Goal: Transaction & Acquisition: Purchase product/service

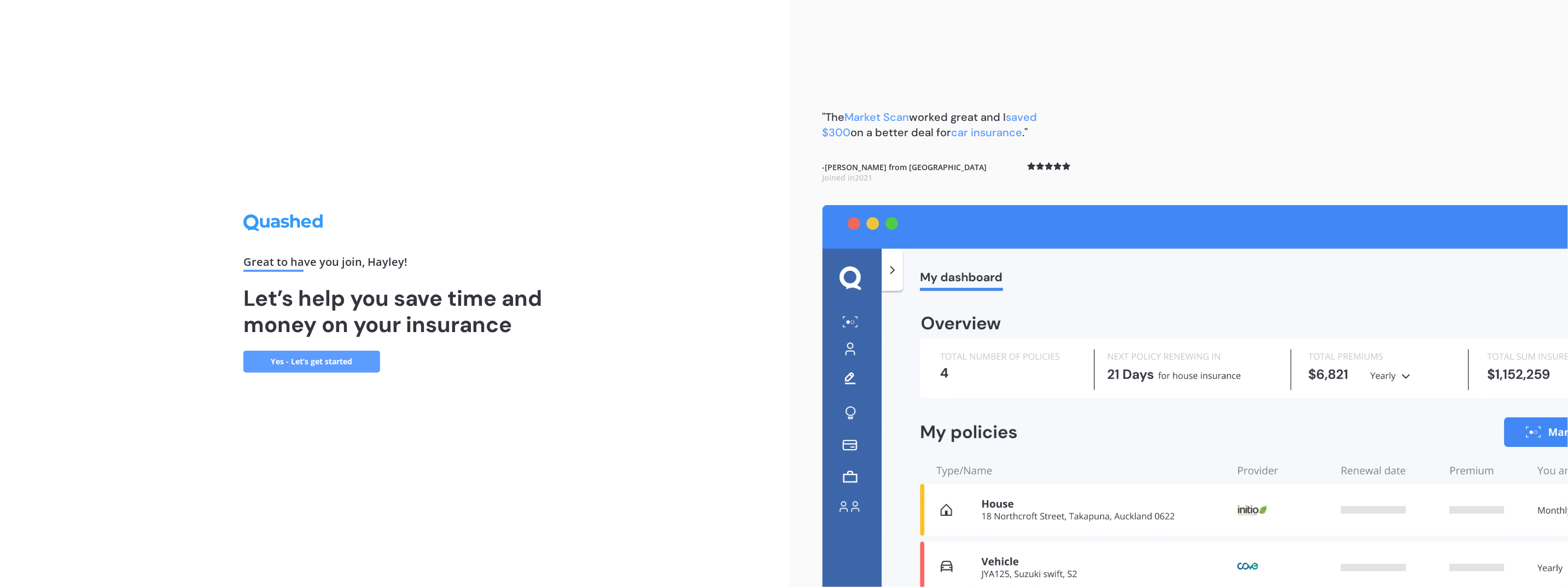
click at [340, 365] on link "Yes - Let’s get started" at bounding box center [311, 361] width 136 height 22
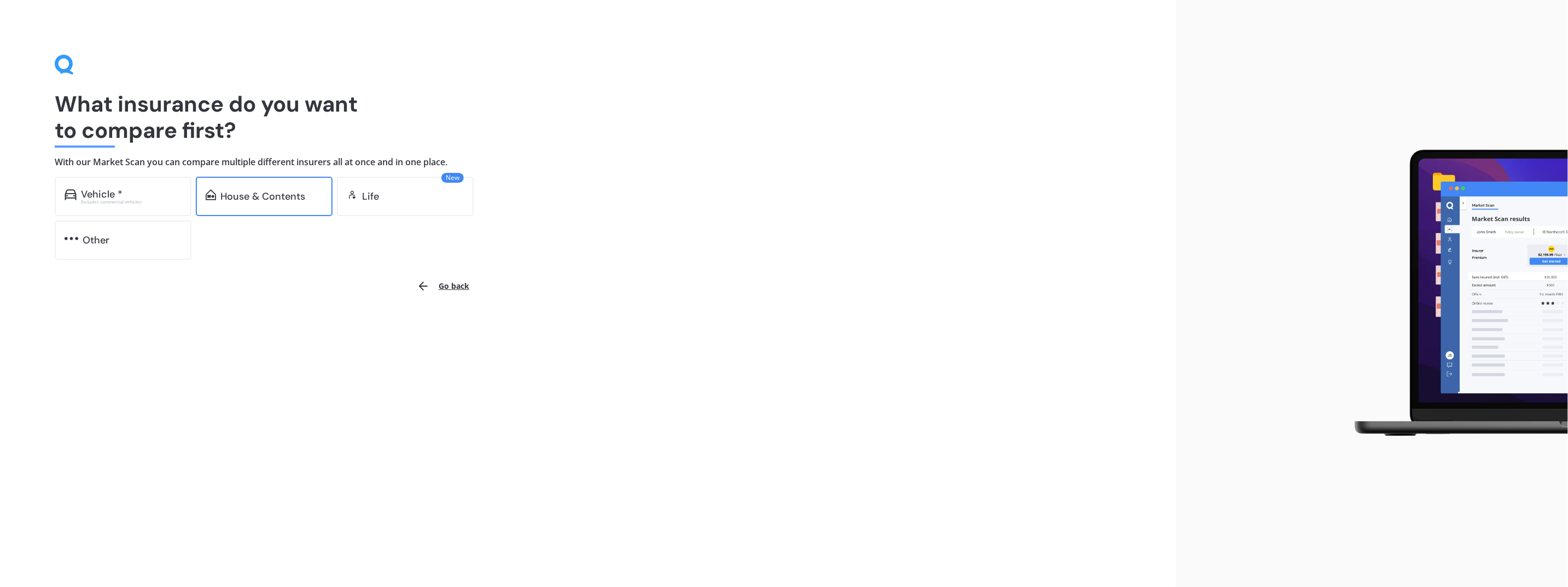
click at [294, 201] on div "House & Contents" at bounding box center [263, 196] width 85 height 11
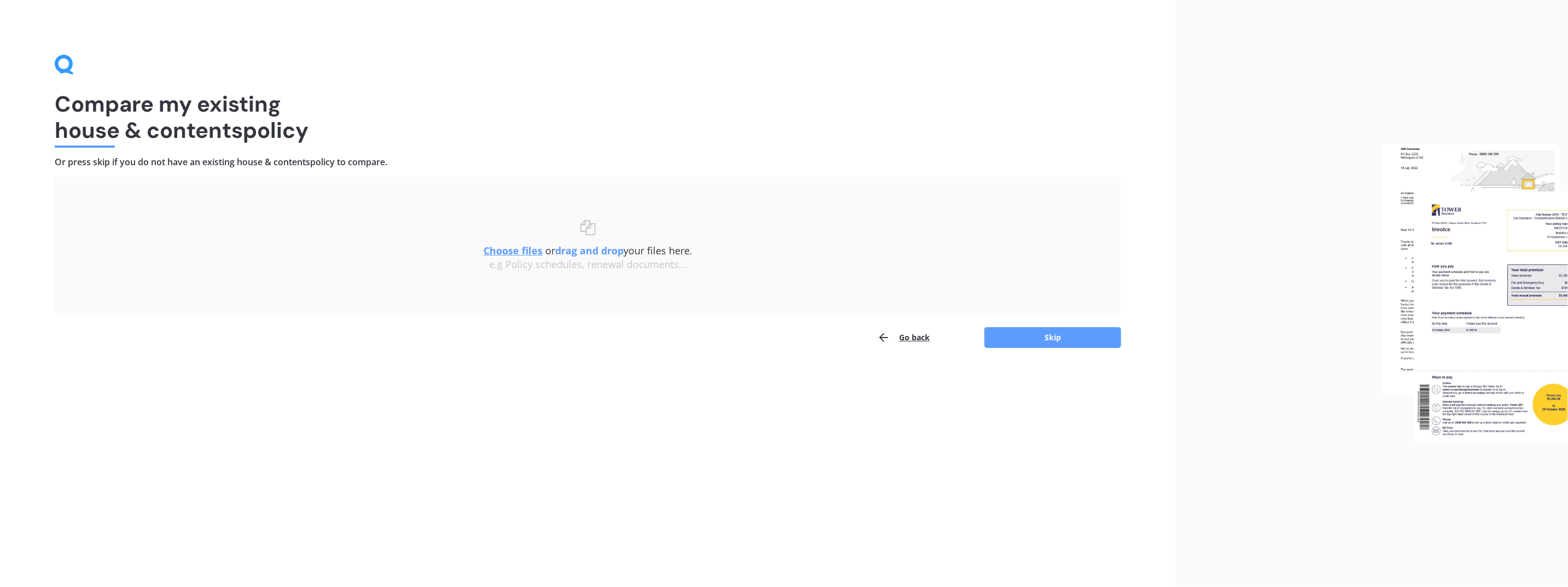
click at [523, 253] on u "Choose files" at bounding box center [512, 251] width 59 height 14
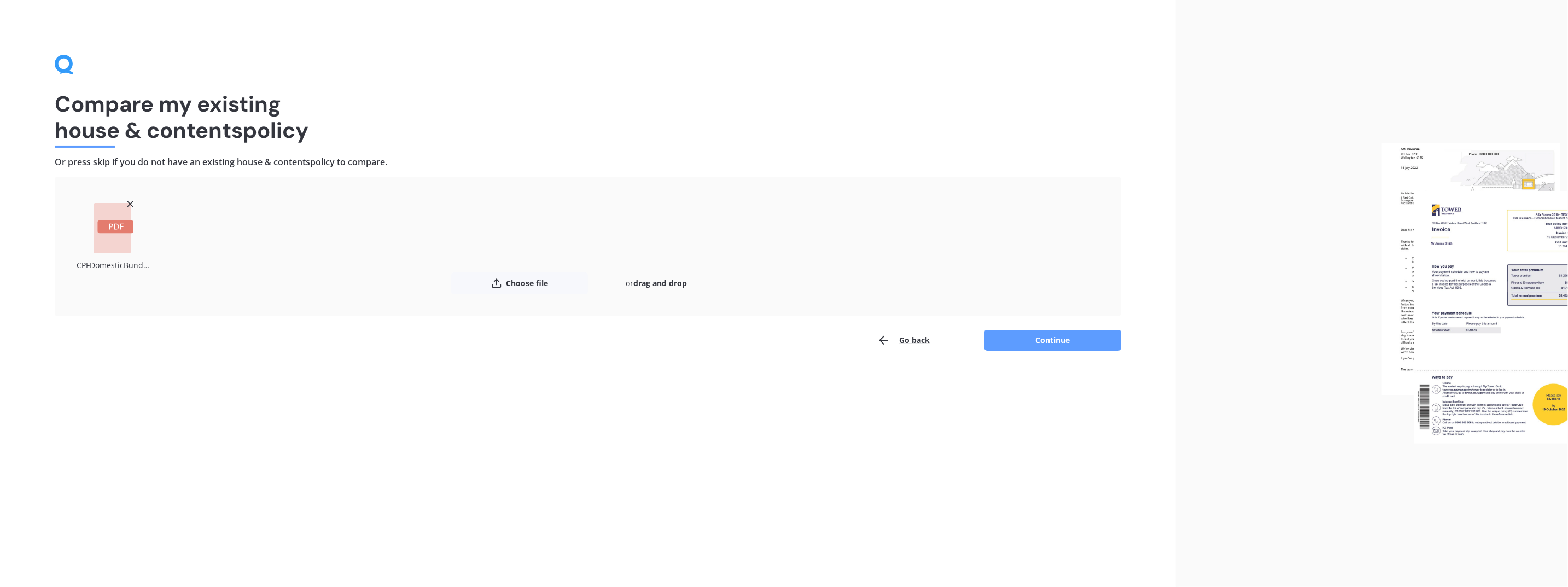
drag, startPoint x: 1140, startPoint y: 445, endPoint x: 1078, endPoint y: 365, distance: 101.2
click at [1140, 444] on div "Compare my existing house & contents policy Or press skip if you do not have an…" at bounding box center [588, 294] width 1176 height 587
click at [1074, 344] on button "Continue" at bounding box center [1052, 340] width 136 height 20
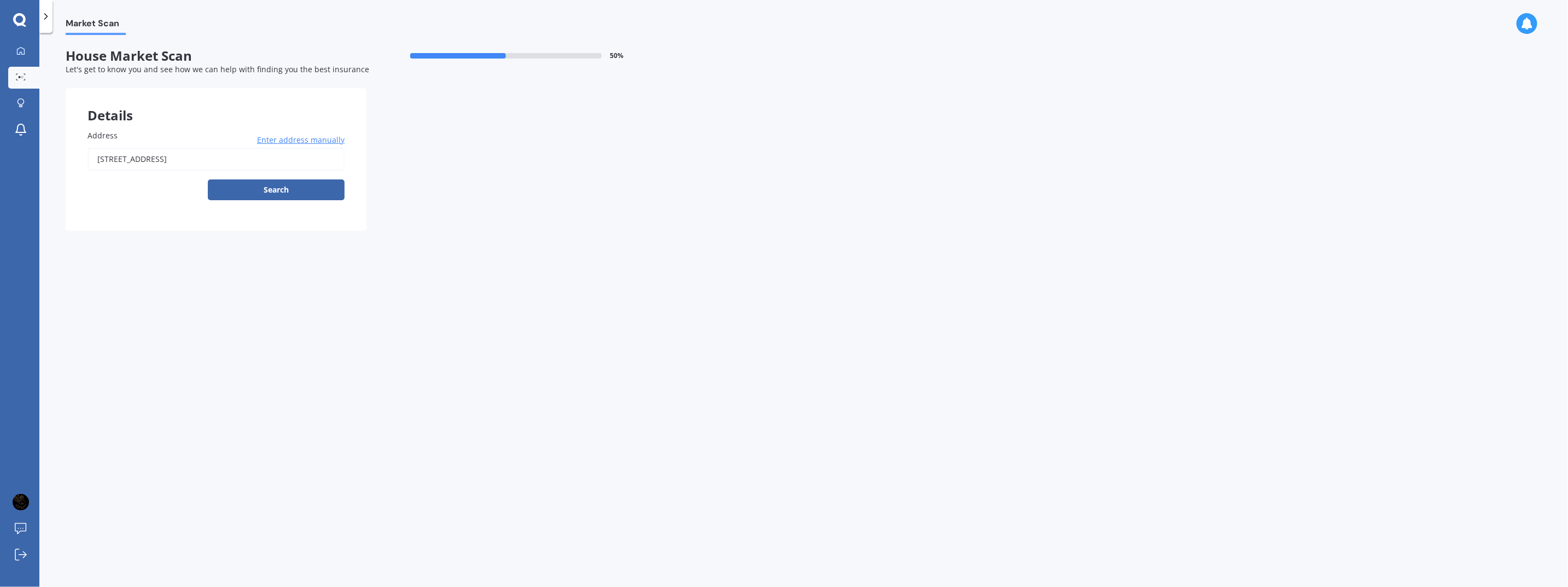
click at [271, 178] on div "[STREET_ADDRESS] Enter address manually Search" at bounding box center [216, 174] width 257 height 52
click at [281, 191] on button "Search" at bounding box center [276, 189] width 136 height 20
click at [275, 160] on input "[STREET_ADDRESS]" at bounding box center [216, 160] width 257 height 23
type input "[STREET_ADDRESS]"
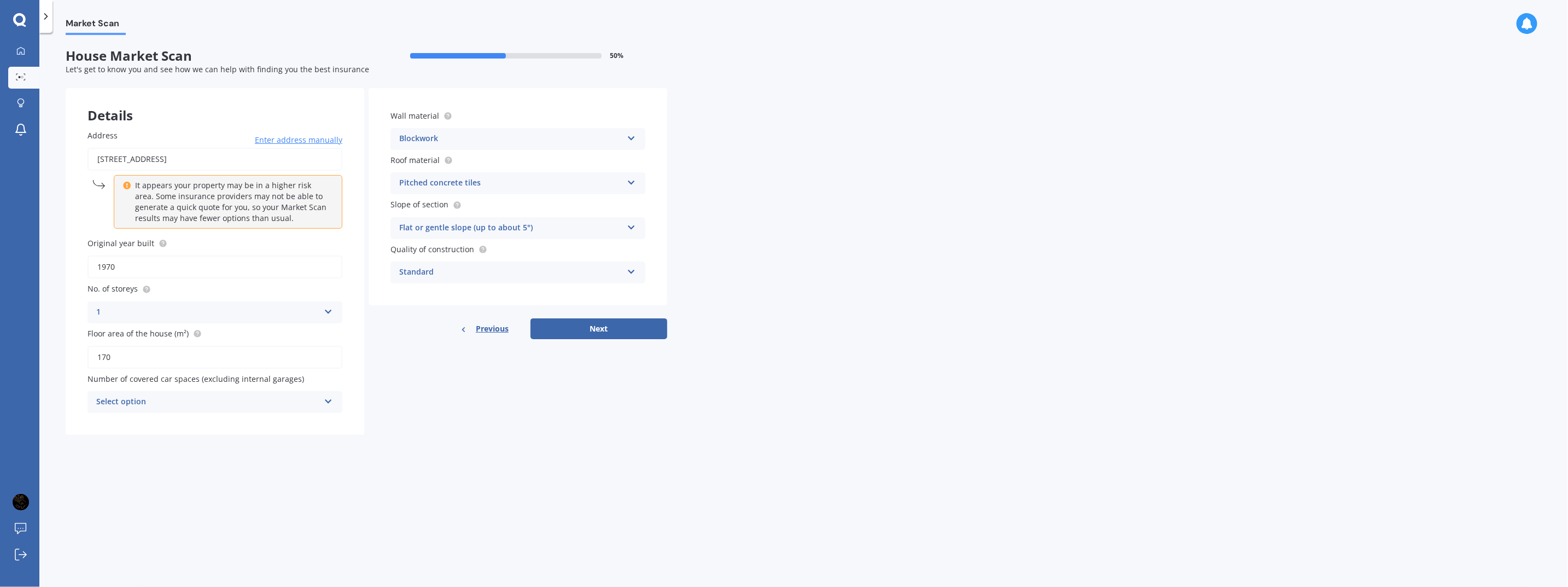
click at [213, 400] on div "Select option" at bounding box center [207, 402] width 224 height 14
click at [192, 420] on div "0" at bounding box center [215, 423] width 254 height 19
click at [605, 334] on button "Next" at bounding box center [598, 328] width 136 height 20
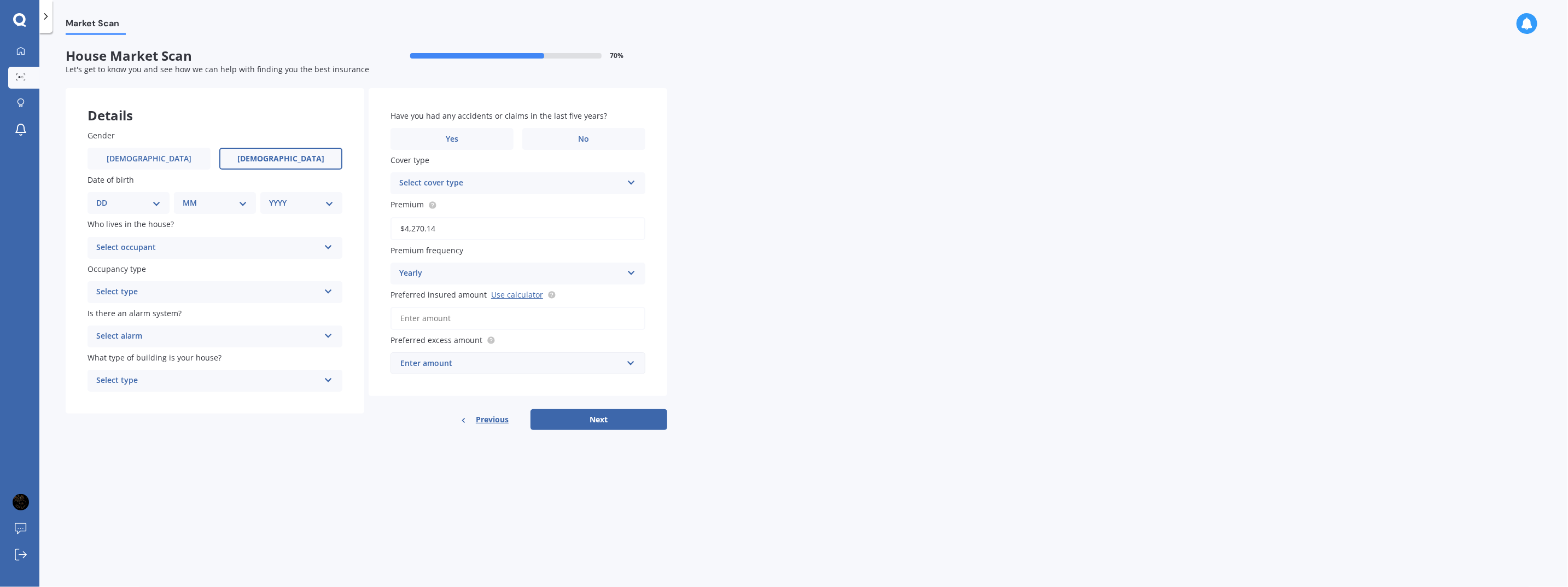
click at [276, 155] on span "[DEMOGRAPHIC_DATA]" at bounding box center [281, 159] width 87 height 10
click at [0, 0] on input "[DEMOGRAPHIC_DATA]" at bounding box center [0, 0] width 0 height 0
click at [136, 200] on select "DD 01 02 03 04 05 06 07 08 09 10 11 12 13 14 15 16 17 18 19 20 21 22 23 24 25 2…" at bounding box center [128, 202] width 65 height 12
select select "05"
click at [105, 197] on select "DD 01 02 03 04 05 06 07 08 09 10 11 12 13 14 15 16 17 18 19 20 21 22 23 24 25 2…" at bounding box center [128, 202] width 65 height 12
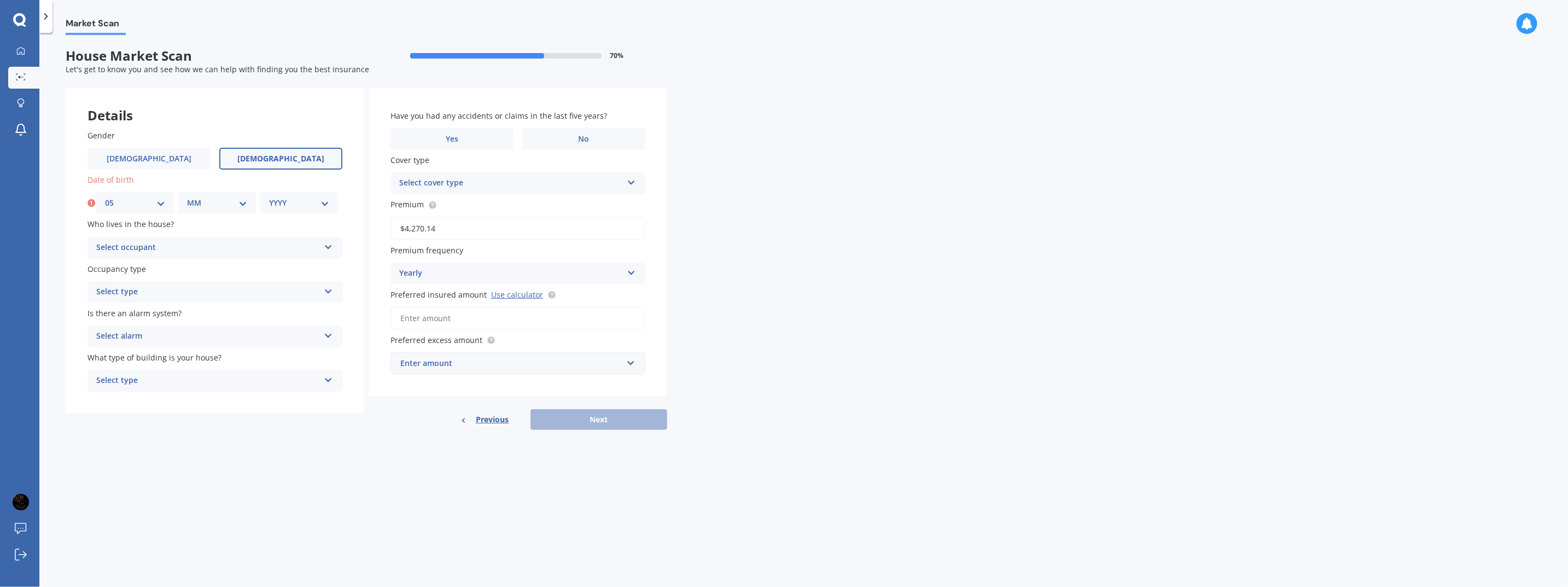
click at [195, 201] on select "MM 01 02 03 04 05 06 07 08 09 10 11 12" at bounding box center [217, 202] width 60 height 12
select select "02"
click at [187, 197] on select "MM 01 02 03 04 05 06 07 08 09 10 11 12" at bounding box center [217, 202] width 60 height 12
click at [281, 205] on select "YYYY 2009 2008 2007 2006 2005 2004 2003 2002 2001 2000 1999 1998 1997 1996 1995…" at bounding box center [299, 202] width 60 height 12
select select "1984"
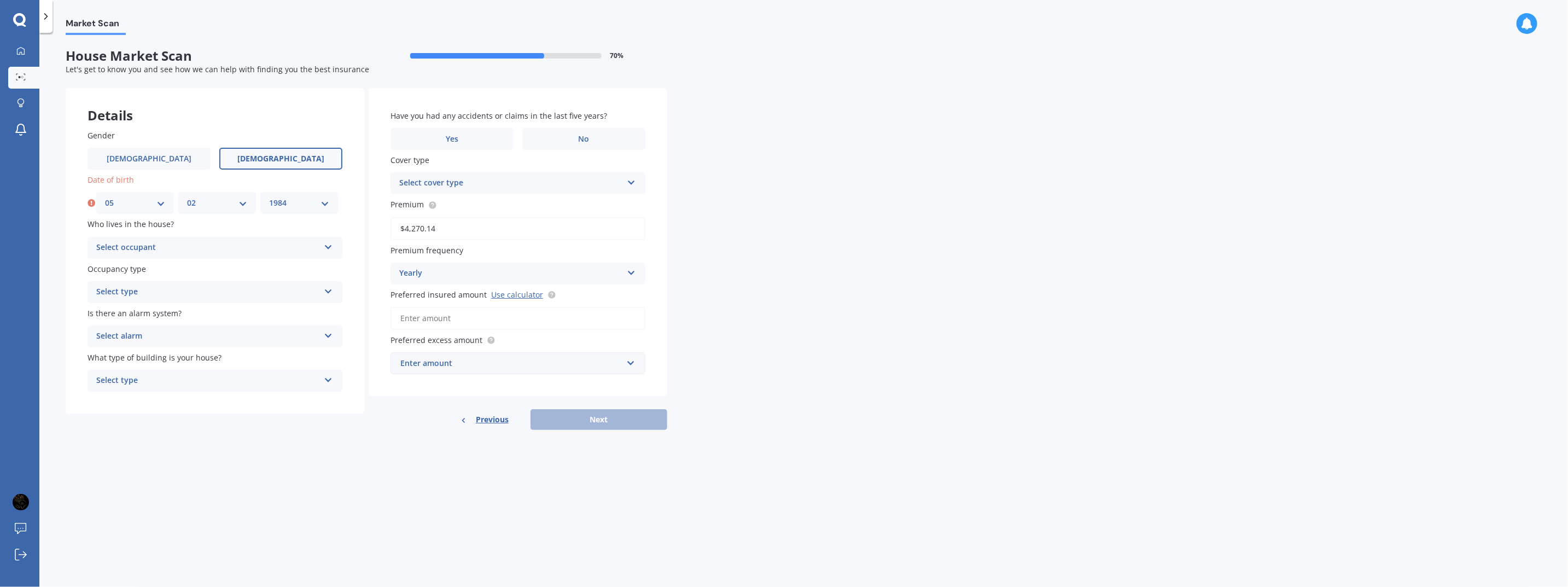
click at [269, 197] on select "YYYY 2009 2008 2007 2006 2005 2004 2003 2002 2001 2000 1999 1998 1997 1996 1995…" at bounding box center [299, 202] width 60 height 12
click at [187, 248] on div "Select occupant" at bounding box center [207, 248] width 224 height 14
click at [180, 266] on div "Owner" at bounding box center [215, 269] width 254 height 19
click at [173, 292] on div "Select type" at bounding box center [207, 293] width 224 height 14
click at [169, 318] on div "Permanent" at bounding box center [215, 314] width 254 height 19
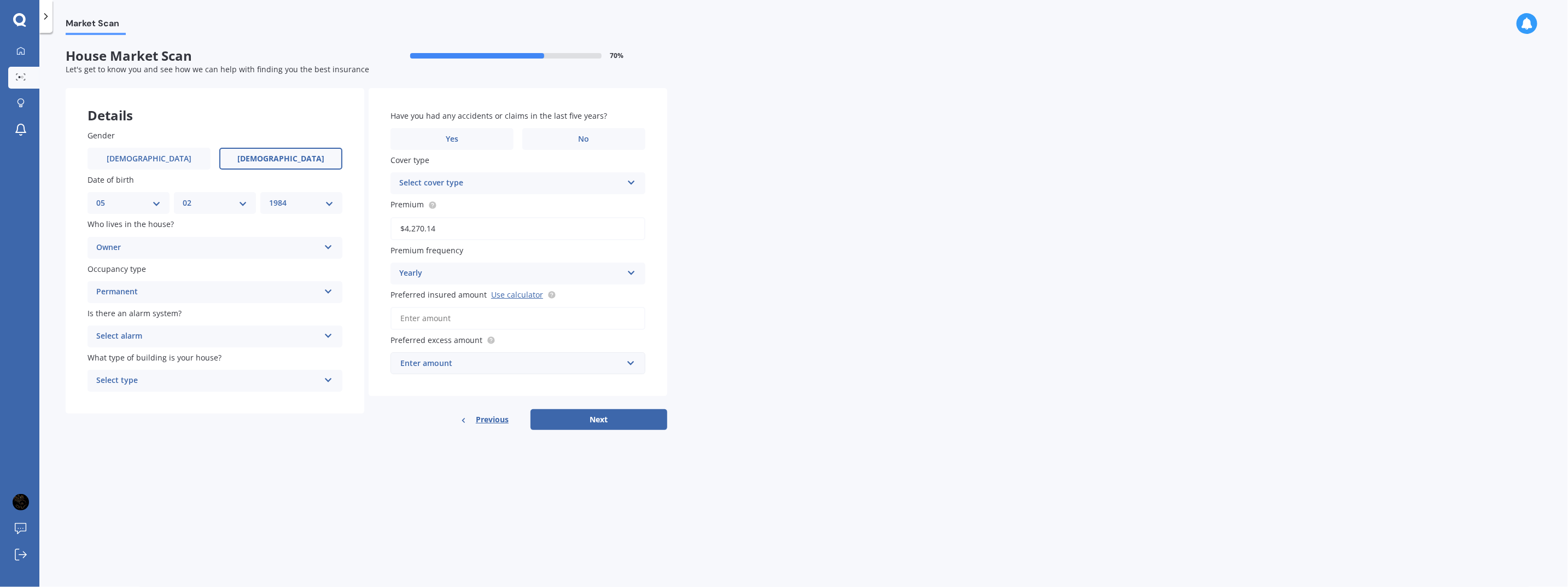
click at [168, 332] on div "Select alarm" at bounding box center [207, 337] width 224 height 14
click at [148, 395] on div "No" at bounding box center [215, 397] width 254 height 19
click at [164, 379] on div "Select type" at bounding box center [207, 381] width 224 height 14
click at [162, 395] on div "Freestanding" at bounding box center [215, 402] width 254 height 19
click at [572, 138] on label "No" at bounding box center [584, 139] width 123 height 22
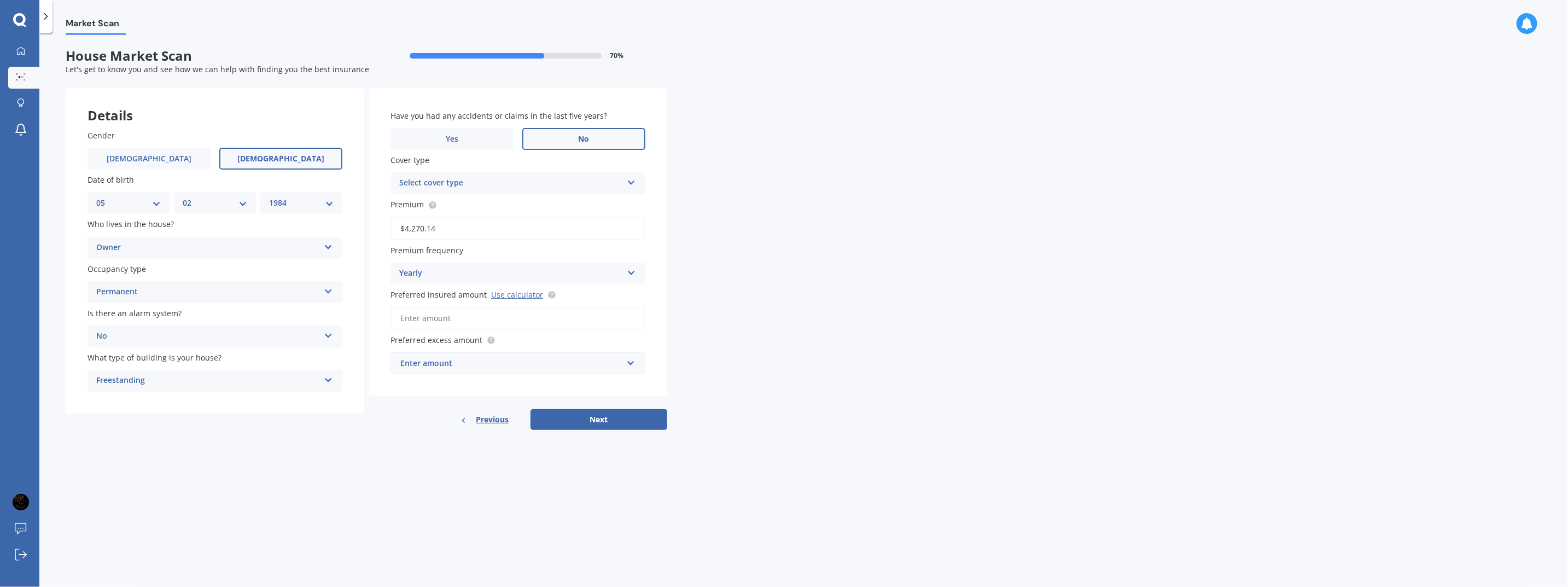
click at [0, 0] on input "No" at bounding box center [0, 0] width 0 height 0
click at [558, 179] on div "Select cover type" at bounding box center [510, 183] width 224 height 14
click at [553, 195] on div "Comprehensive" at bounding box center [517, 204] width 255 height 20
click at [553, 180] on div "Select cover type" at bounding box center [513, 183] width 218 height 12
click at [486, 203] on div "Comprehensive" at bounding box center [518, 204] width 253 height 19
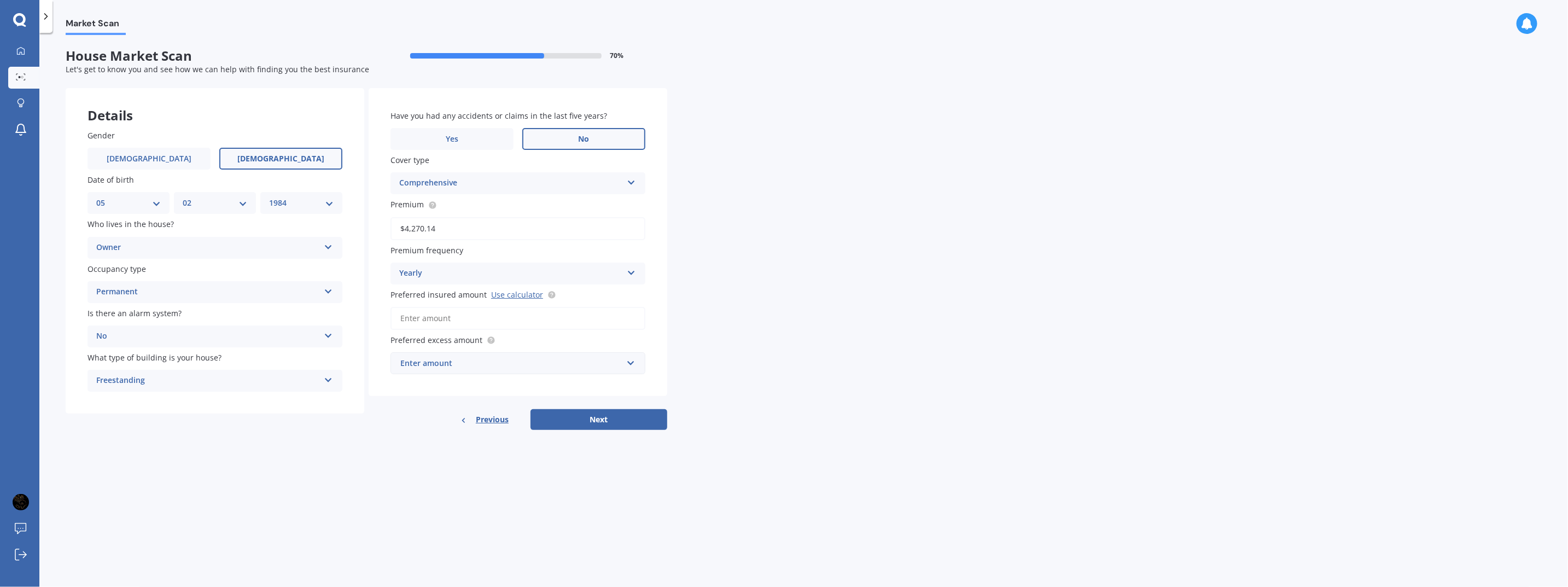
click at [538, 274] on div "Yearly" at bounding box center [510, 274] width 224 height 14
click at [539, 274] on div "Yearly" at bounding box center [510, 274] width 224 height 14
click at [554, 323] on input "Preferred insured amount Use calculator" at bounding box center [517, 319] width 255 height 23
click at [713, 337] on div "Market Scan House Market Scan 70 % Let's get to know you and see how we can hel…" at bounding box center [803, 312] width 1528 height 554
click at [501, 315] on input "Preferred insured amount Use calculator" at bounding box center [517, 319] width 255 height 23
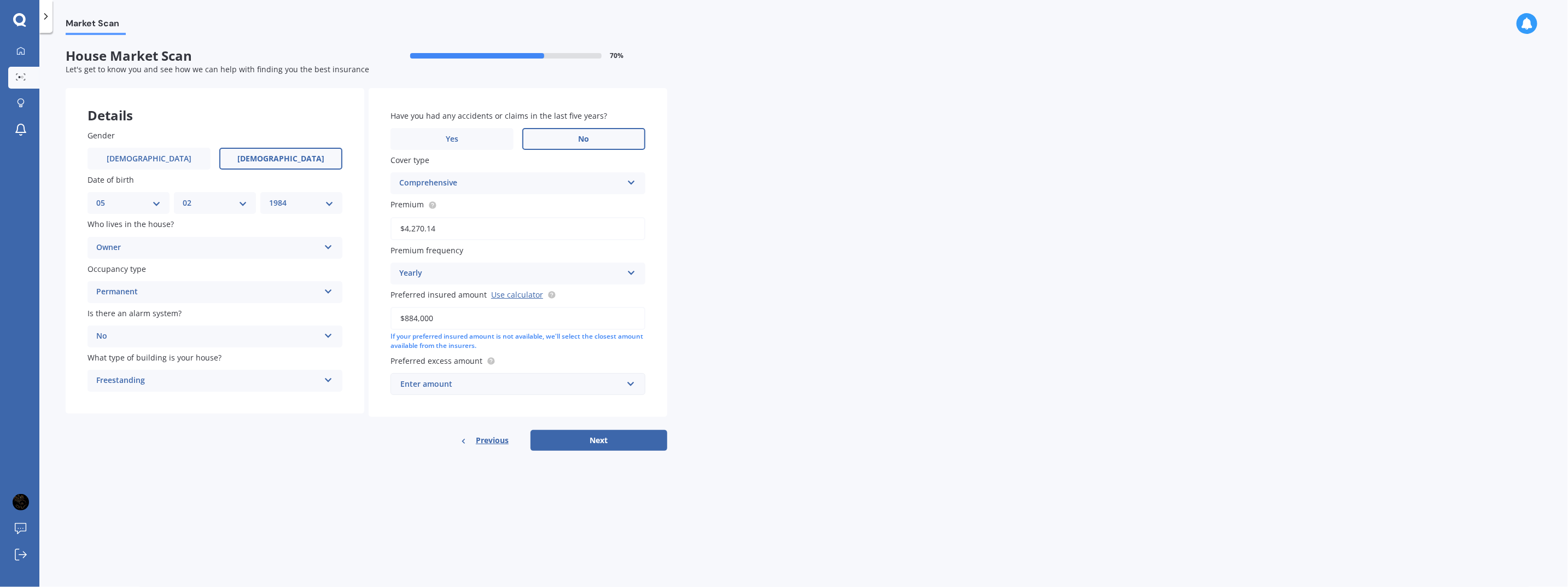
drag, startPoint x: 444, startPoint y: 317, endPoint x: 354, endPoint y: 311, distance: 90.2
click at [354, 311] on div "Details Gender [DEMOGRAPHIC_DATA] [DEMOGRAPHIC_DATA] Date of birth DD 01 02 03 …" at bounding box center [366, 269] width 601 height 363
drag, startPoint x: 469, startPoint y: 322, endPoint x: 326, endPoint y: 308, distance: 143.7
click at [326, 308] on div "Details Gender [DEMOGRAPHIC_DATA] [DEMOGRAPHIC_DATA] Date of birth DD 01 02 03 …" at bounding box center [366, 269] width 601 height 363
type input "$884,000"
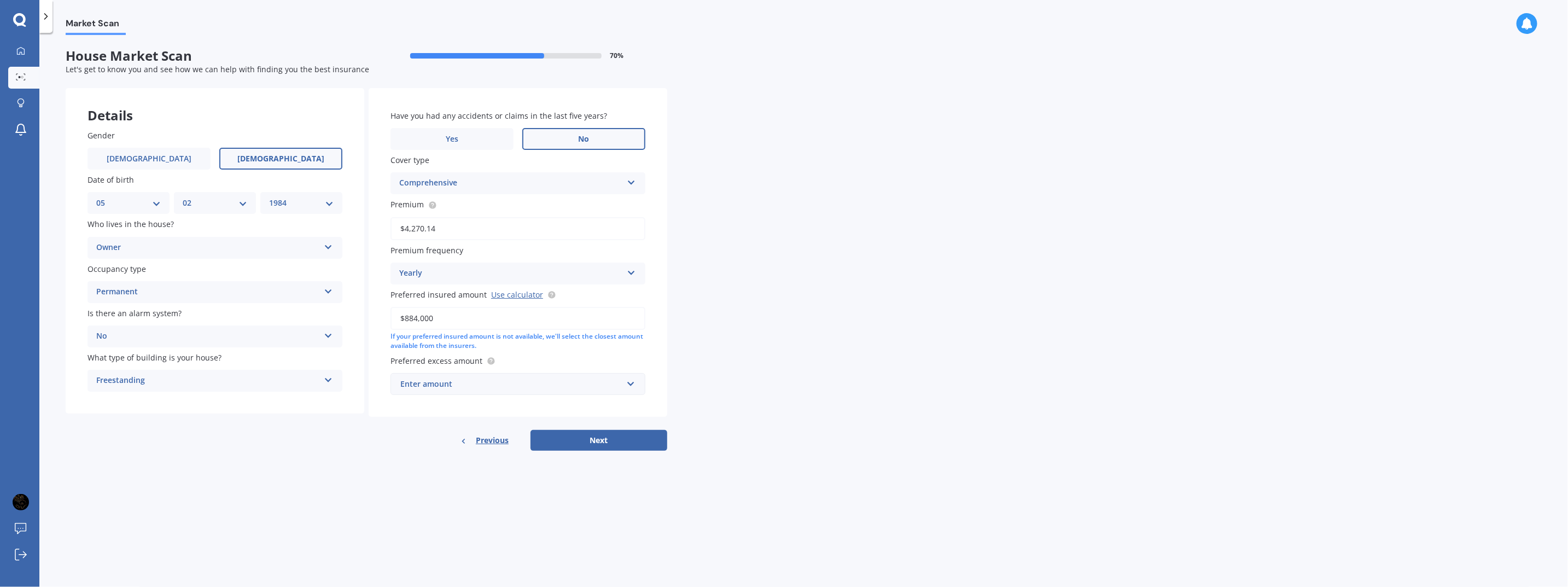
click at [560, 383] on div "Enter amount" at bounding box center [511, 384] width 222 height 12
click at [916, 376] on div "Market Scan House Market Scan 70 % Let's get to know you and see how we can hel…" at bounding box center [803, 312] width 1528 height 554
click at [562, 382] on div "$300" at bounding box center [511, 384] width 222 height 12
click at [485, 504] on div "$2,000" at bounding box center [518, 506] width 254 height 20
click at [601, 441] on button "Next" at bounding box center [598, 440] width 136 height 20
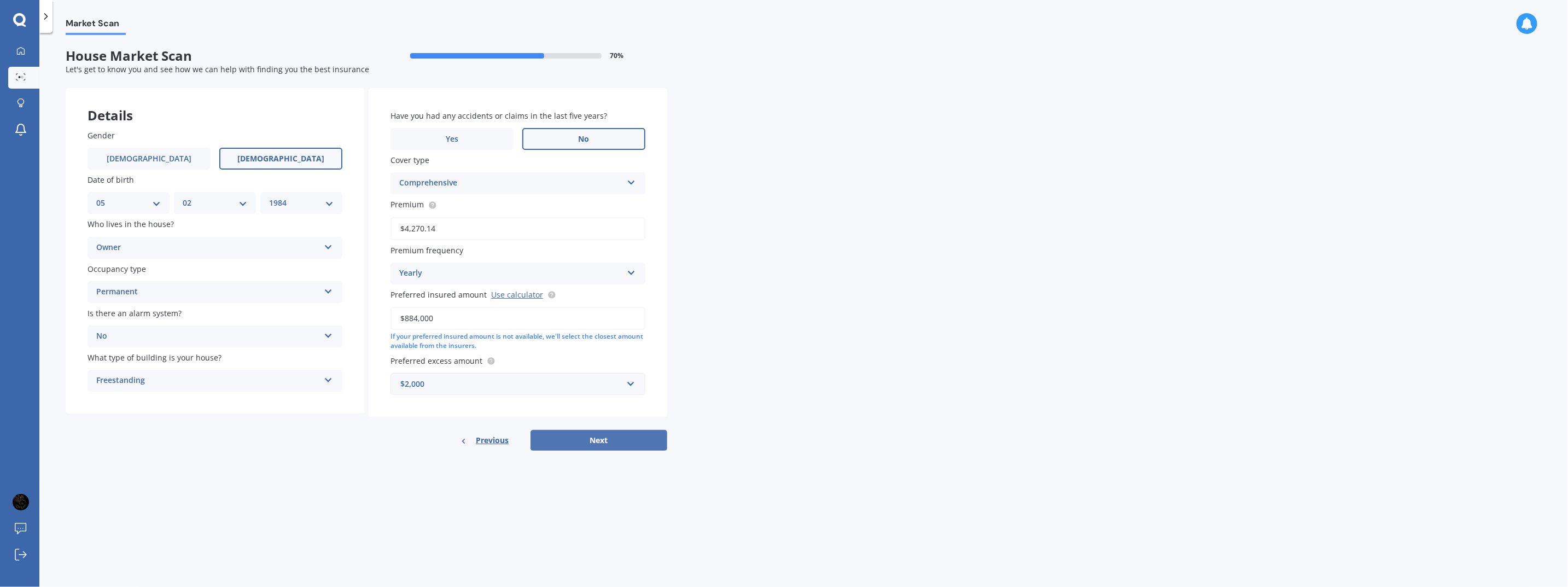
select select "05"
select select "02"
select select "1984"
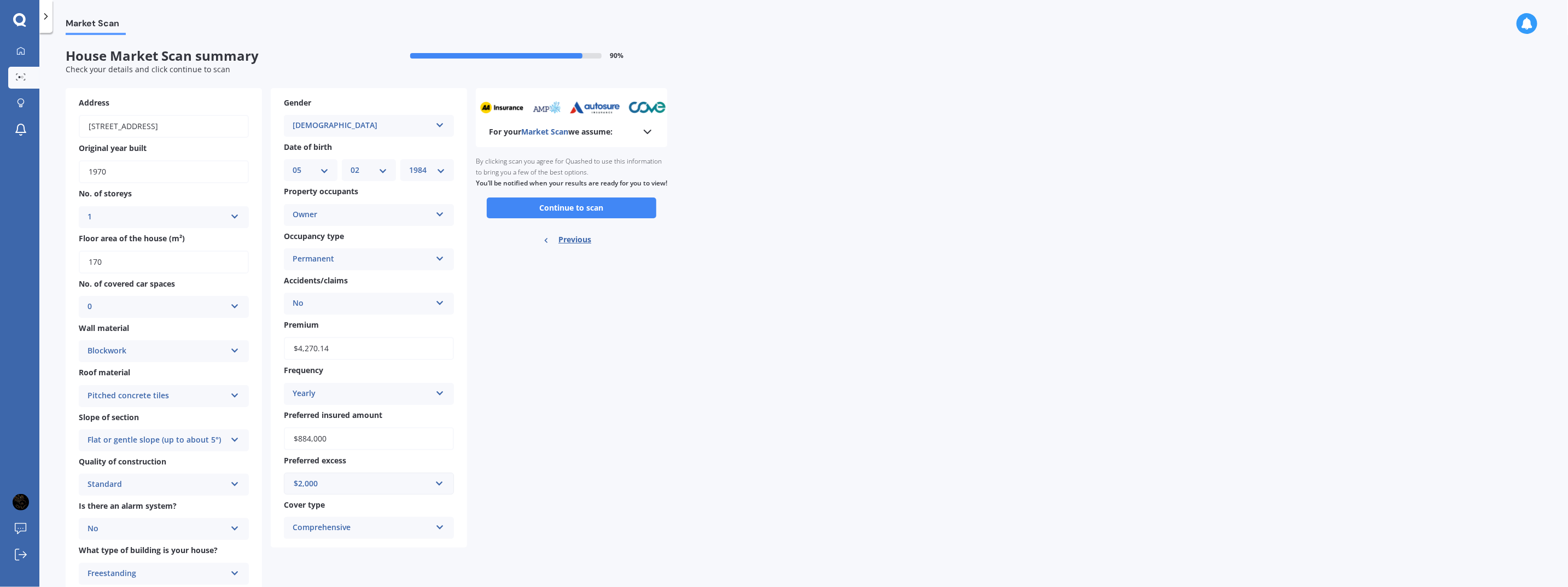
click at [110, 266] on input "170" at bounding box center [164, 263] width 170 height 23
drag, startPoint x: 108, startPoint y: 264, endPoint x: 66, endPoint y: 261, distance: 42.1
click at [66, 261] on div "Address [STREET_ADDRESS] Original year built 1970 No. of storeys 1 1 2 3 4 5+ F…" at bounding box center [164, 341] width 196 height 506
type input "165"
click at [529, 311] on div "For your Market Scan we assume: Ready to go By clicking scan you agree for Quas…" at bounding box center [572, 341] width 192 height 506
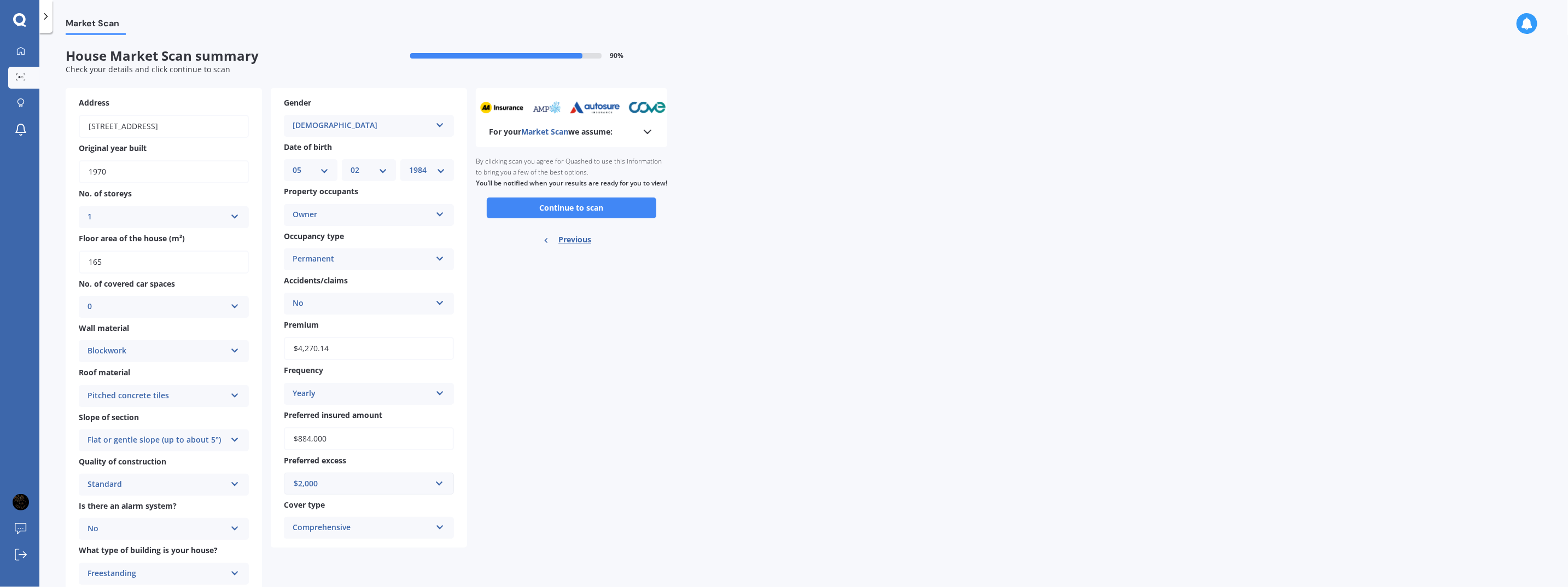
scroll to position [33, 0]
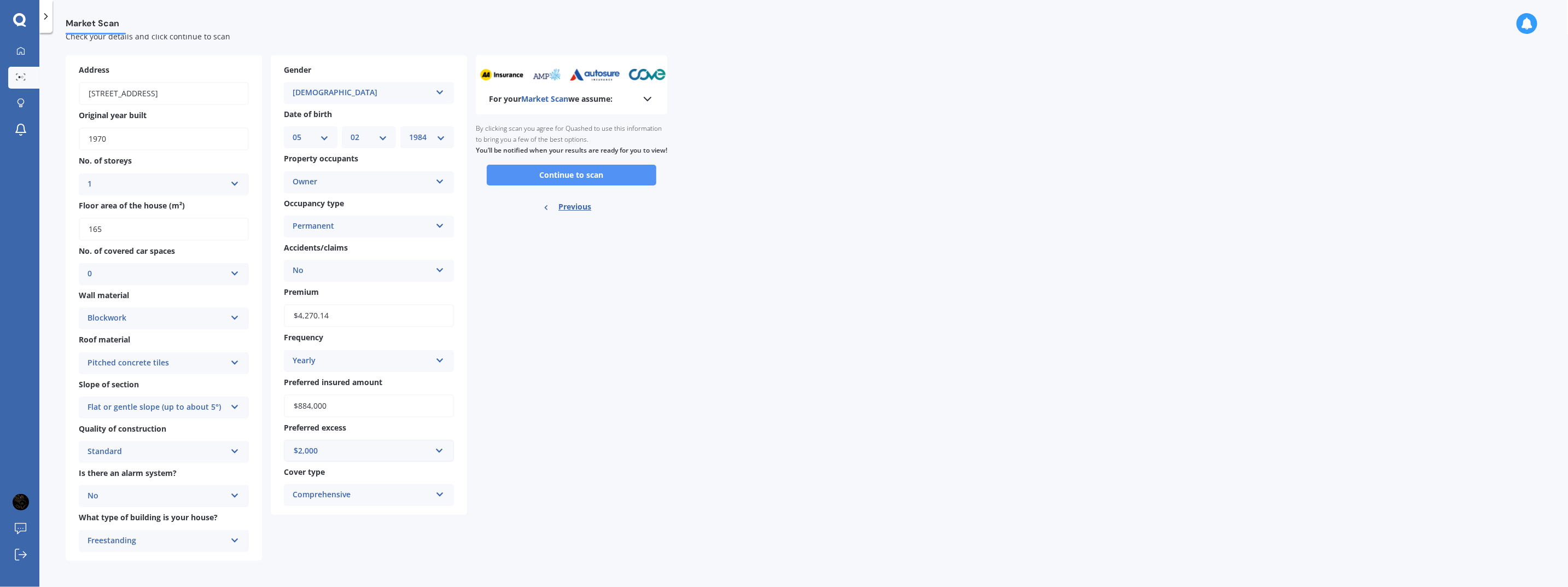
click at [538, 182] on button "Continue to scan" at bounding box center [571, 174] width 169 height 20
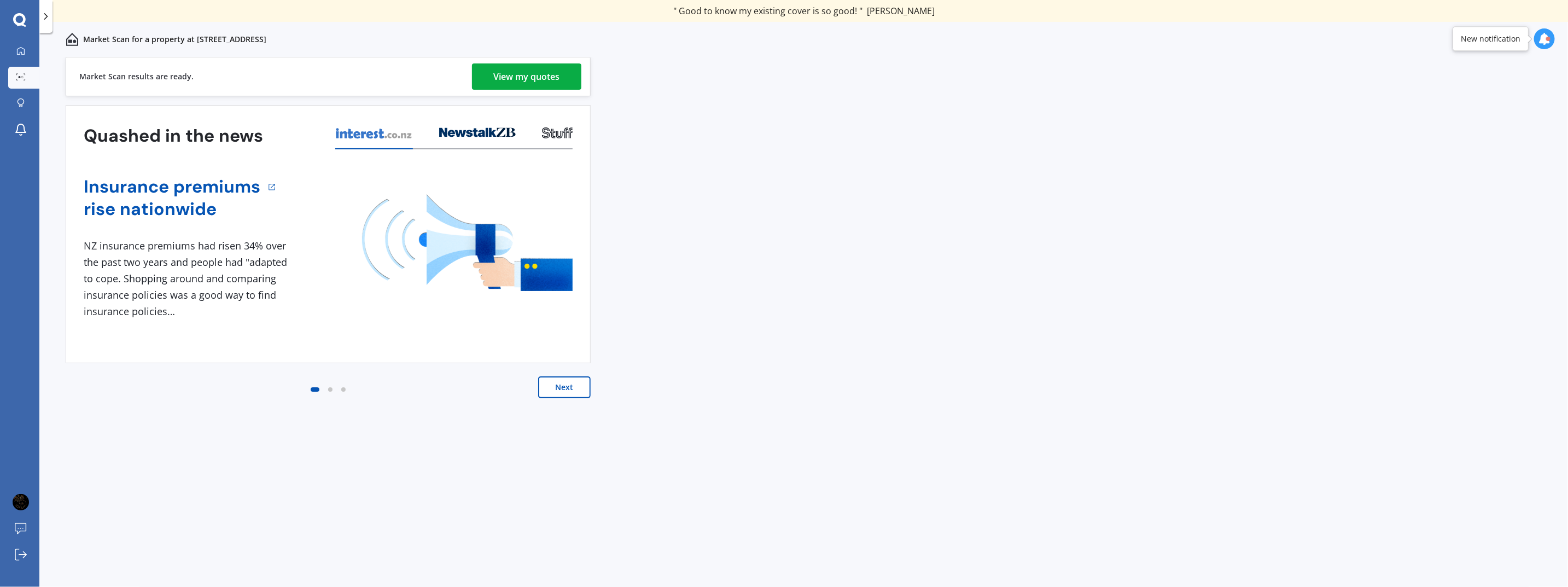
click at [522, 74] on div "View my quotes" at bounding box center [527, 77] width 66 height 26
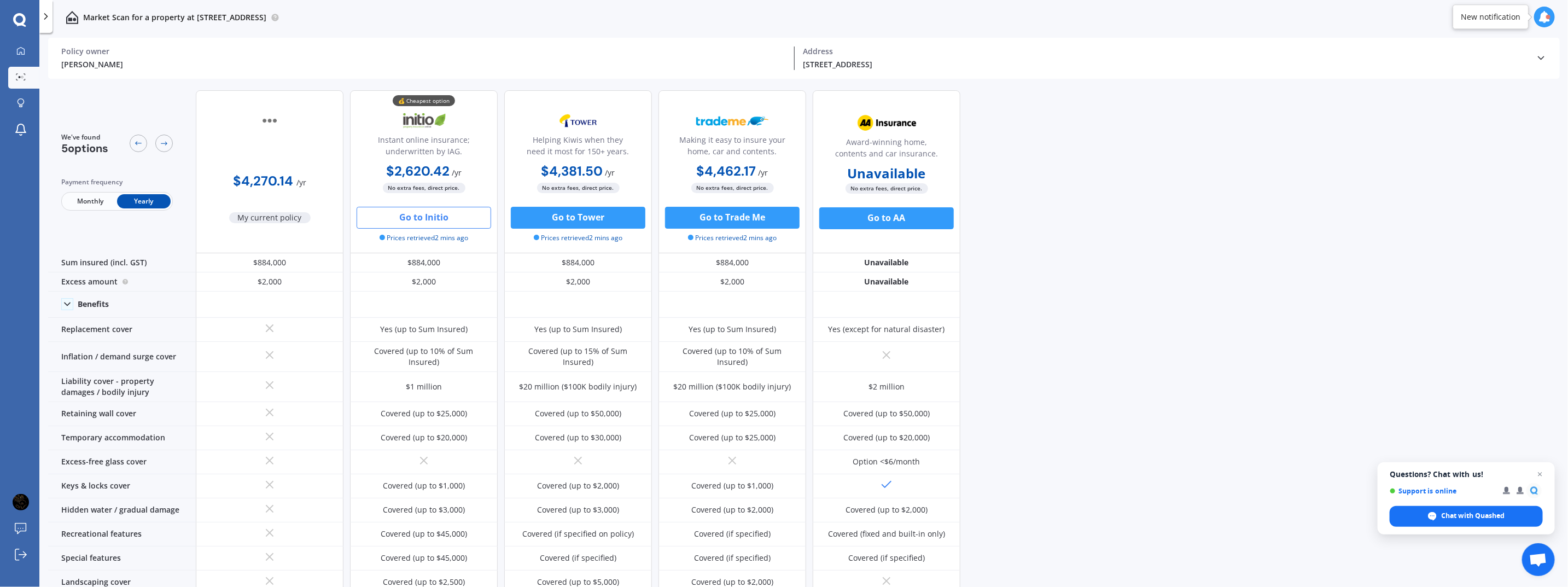
click at [412, 217] on button "Go to Initio" at bounding box center [423, 218] width 135 height 22
